Goal: Information Seeking & Learning: Learn about a topic

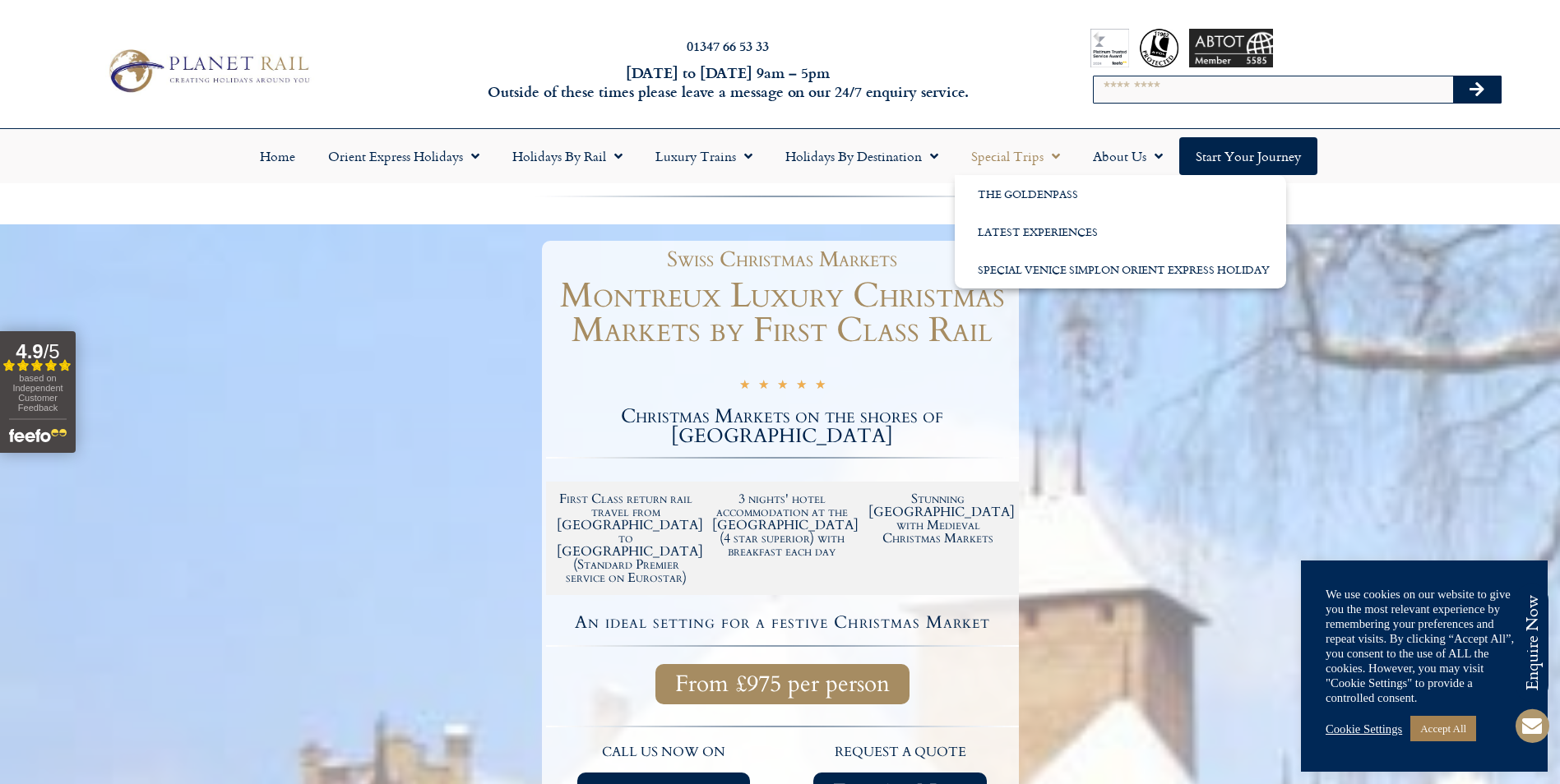
click at [1008, 156] on link "Special Trips" at bounding box center [1015, 156] width 122 height 38
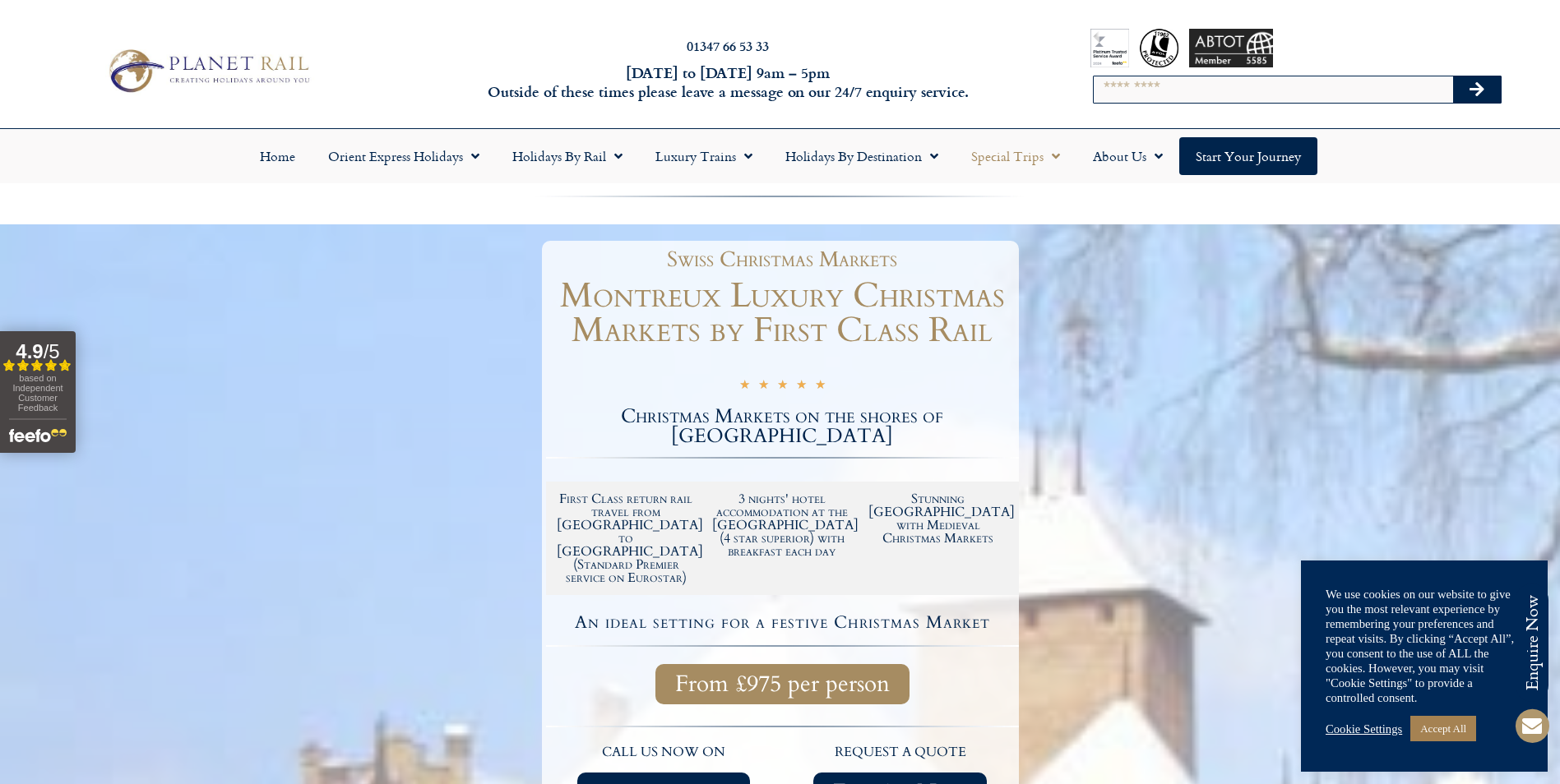
click at [1008, 156] on link "Special Trips" at bounding box center [1015, 156] width 122 height 38
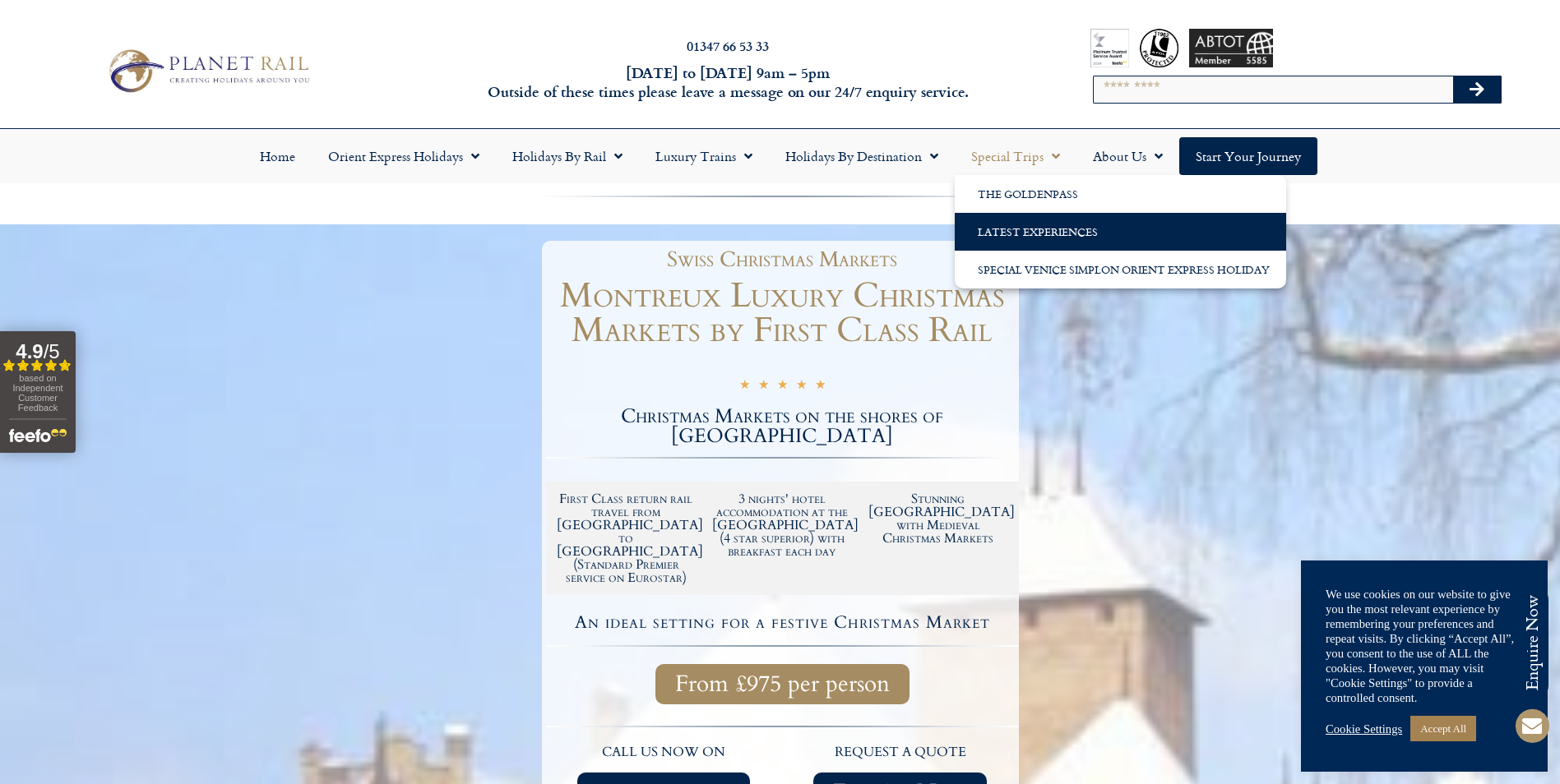
click at [997, 234] on link "Latest Experiences" at bounding box center [1120, 232] width 331 height 38
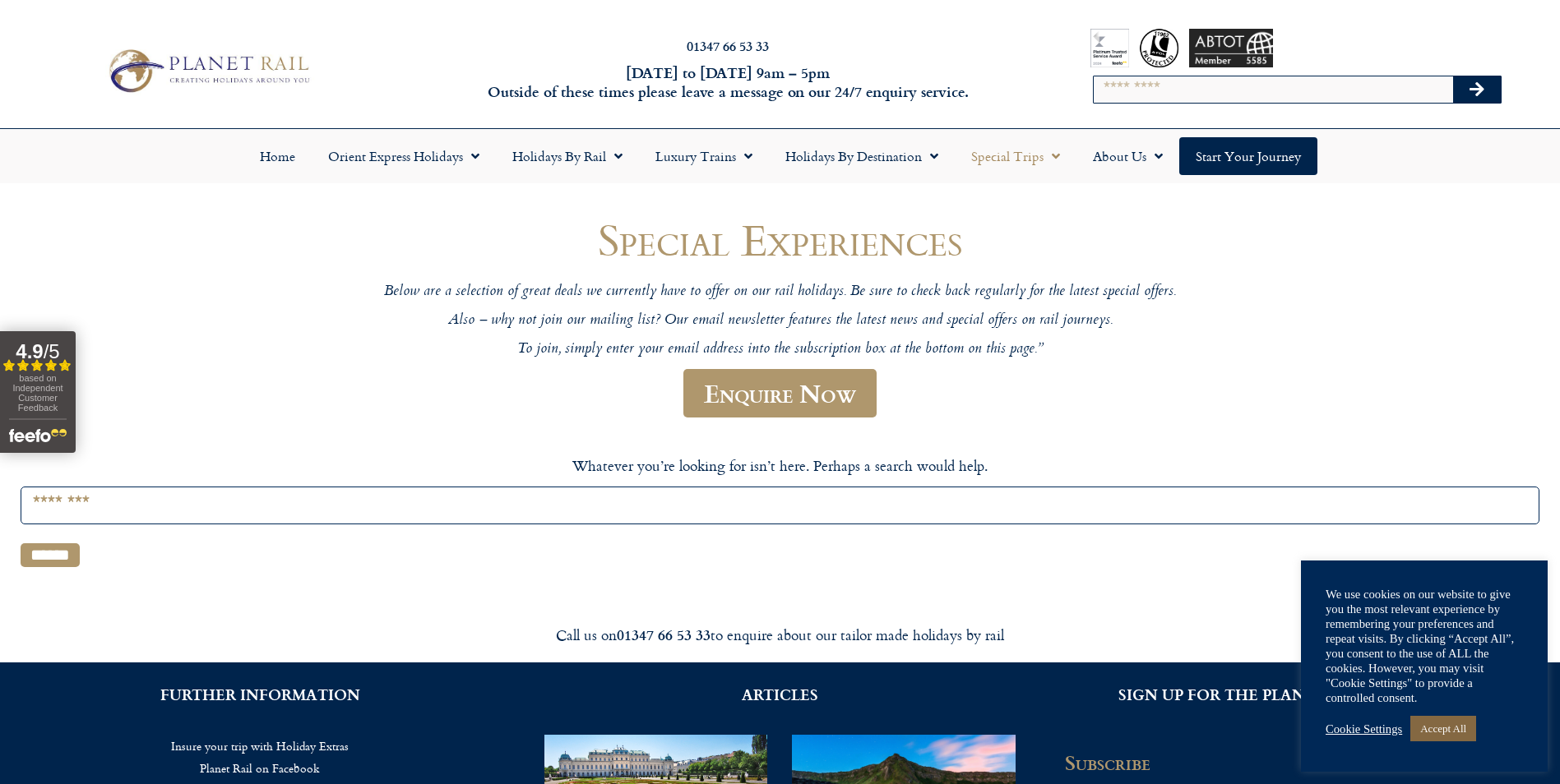
click at [1423, 727] on link "Accept All" at bounding box center [1443, 729] width 66 height 26
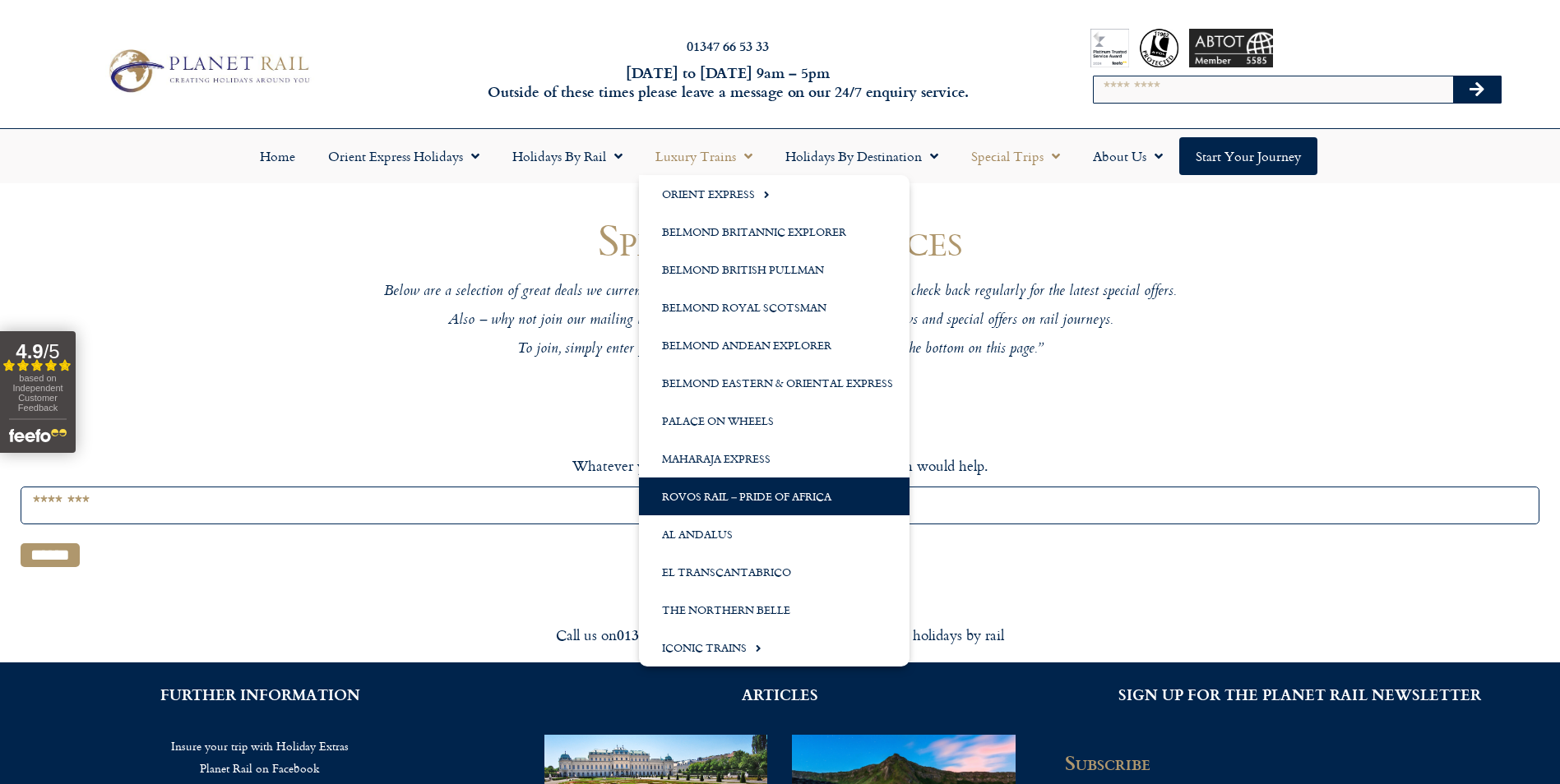
click at [721, 496] on link "Rovos Rail – Pride of Africa" at bounding box center [774, 496] width 271 height 38
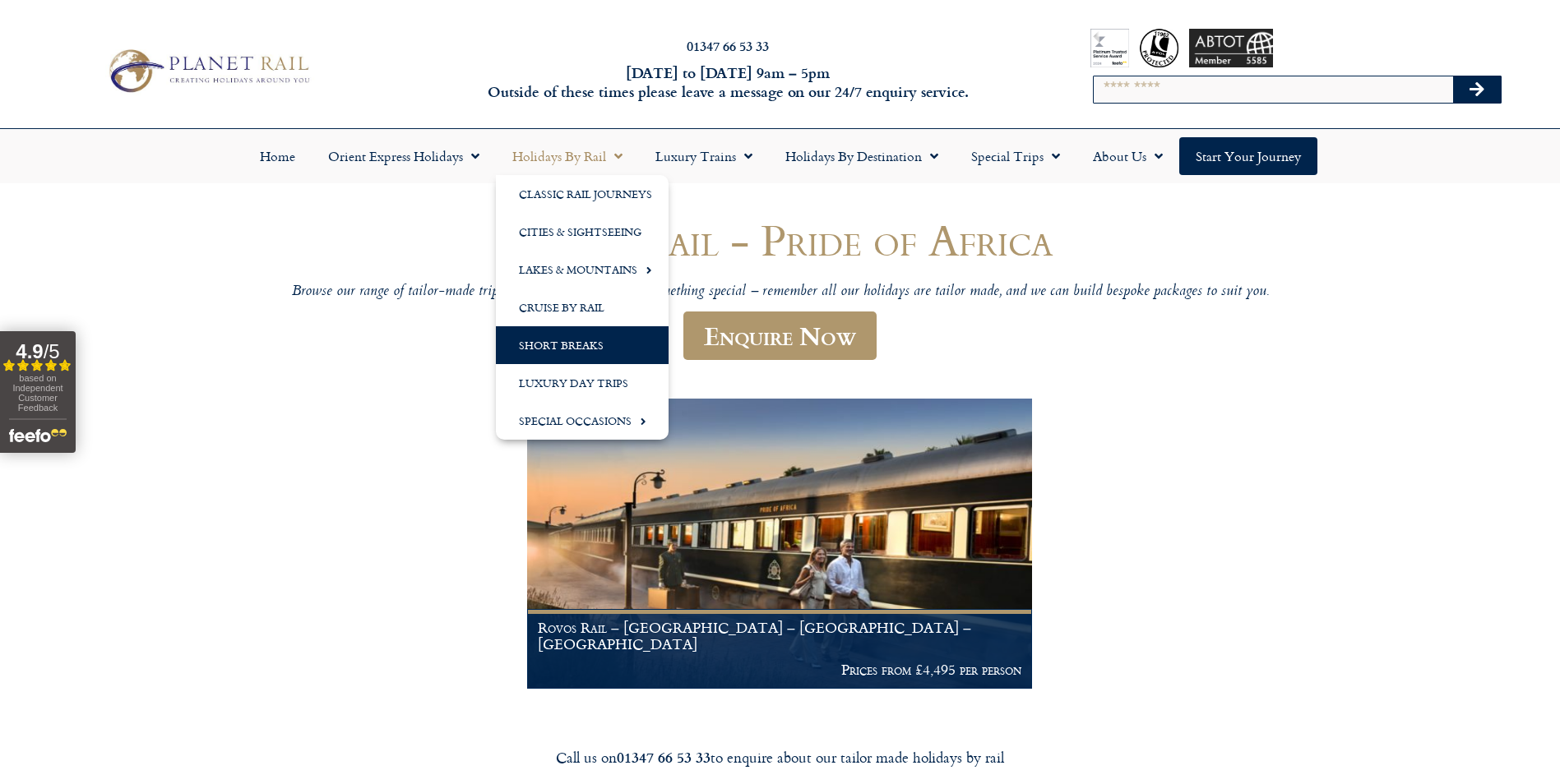
click at [536, 343] on link "Short Breaks" at bounding box center [583, 344] width 173 height 38
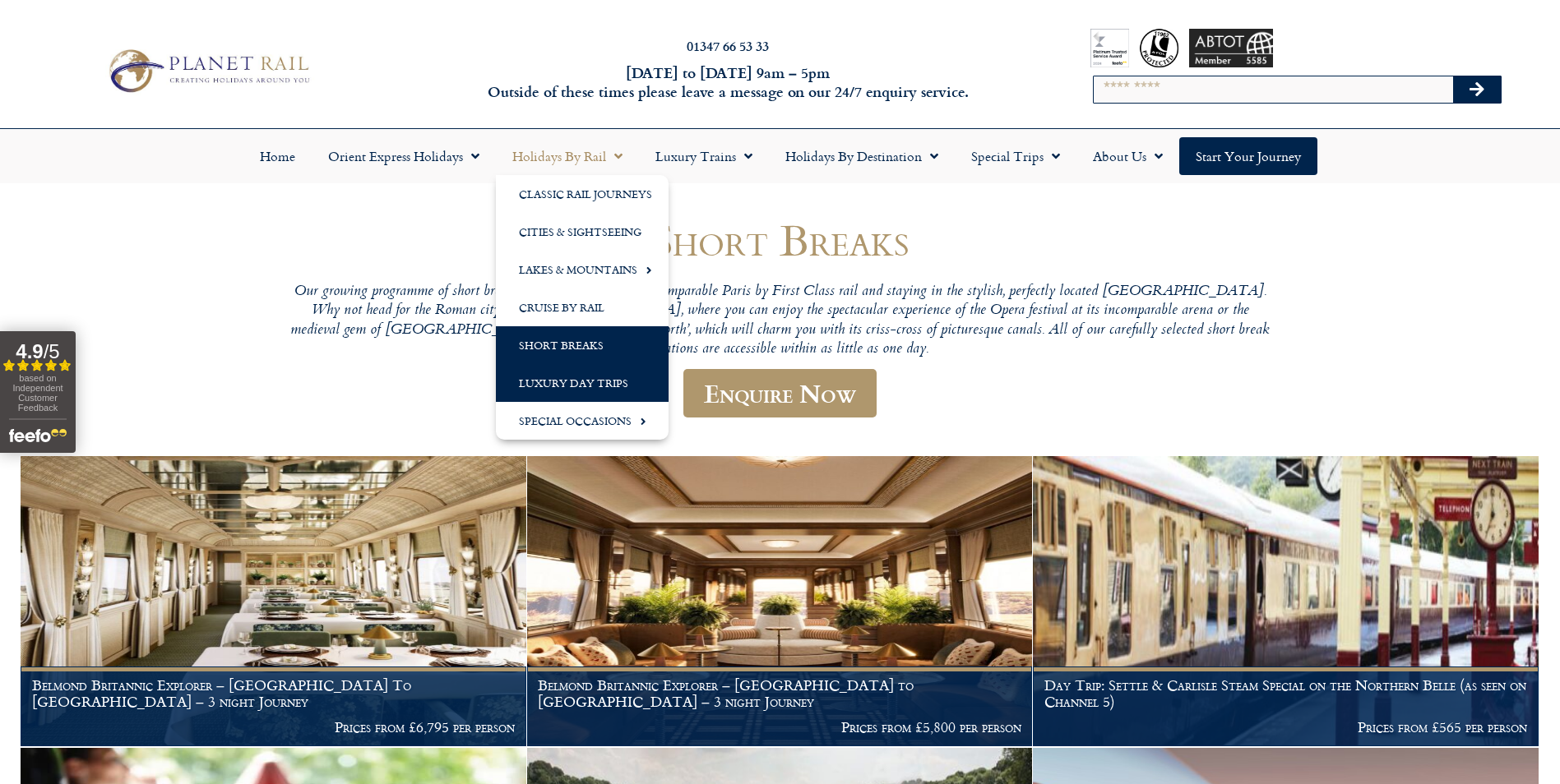
click at [523, 384] on link "Luxury Day Trips" at bounding box center [583, 382] width 173 height 38
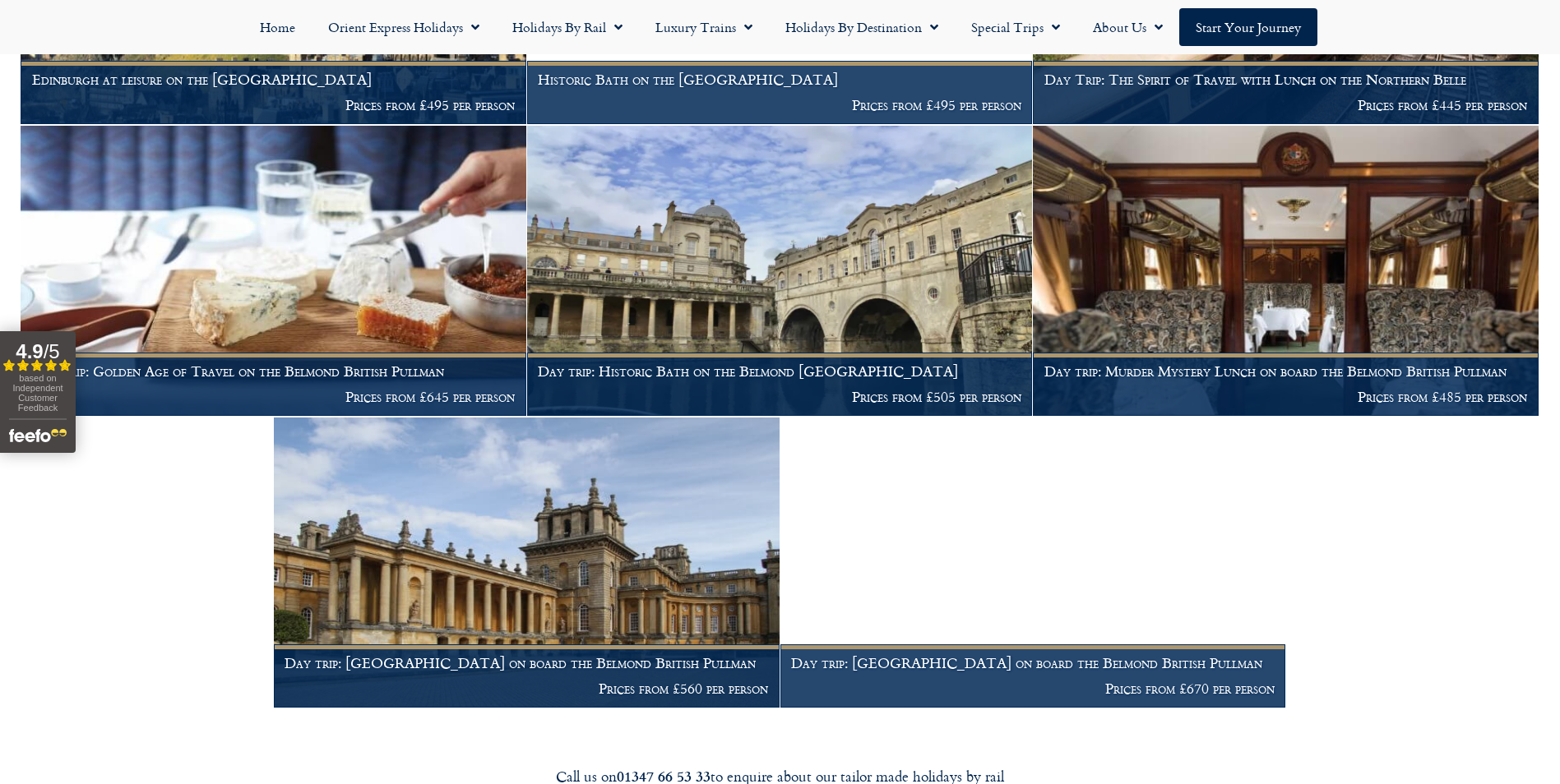
scroll to position [1808, 0]
